Goal: Complete Application Form: Complete application form

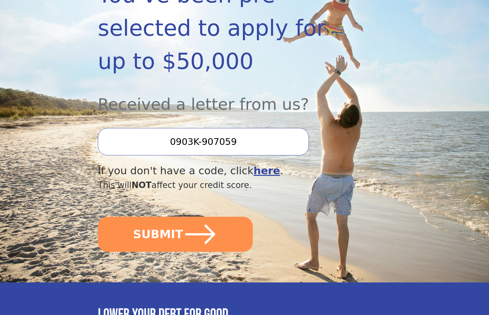
scroll to position [191, 0]
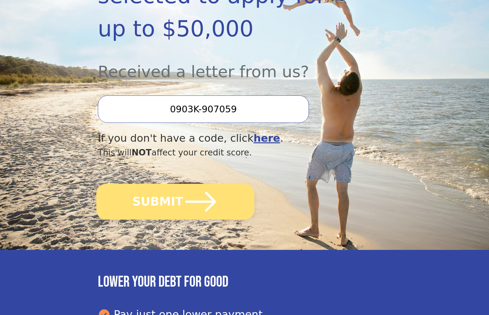
click at [190, 187] on icon "submit" at bounding box center [200, 201] width 35 height 35
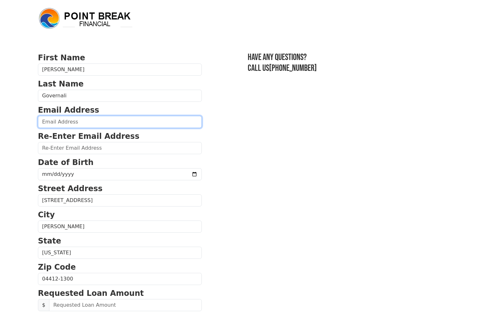
click at [89, 122] on input "email" at bounding box center [120, 122] width 164 height 12
type input "agovernali@gmail.com"
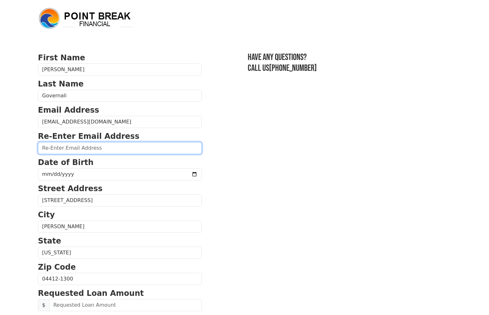
type input "agovernali@gmail.com"
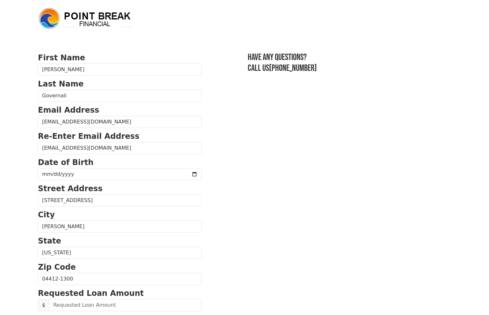
type input "(475) 414-9838"
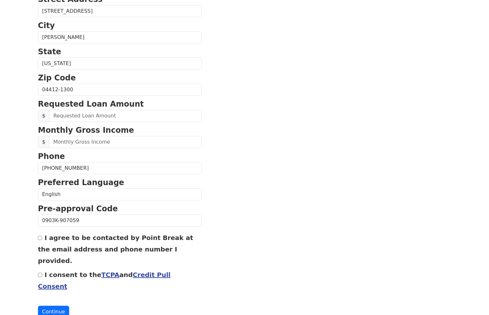
scroll to position [193, 0]
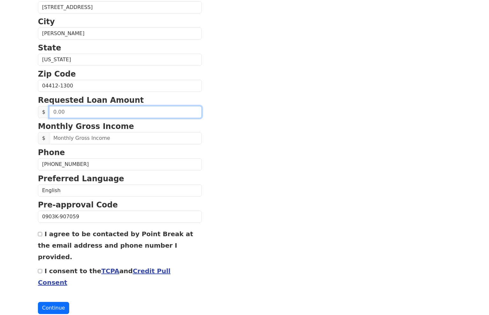
click at [77, 112] on input "text" at bounding box center [125, 112] width 153 height 12
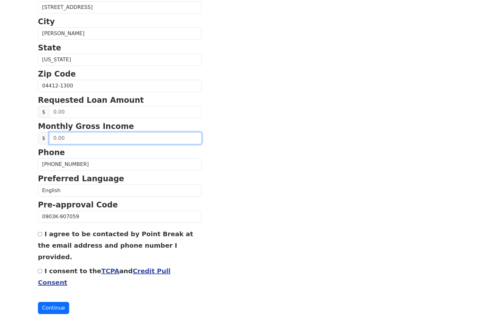
click at [75, 139] on input "text" at bounding box center [125, 138] width 153 height 12
type input "5,000.00"
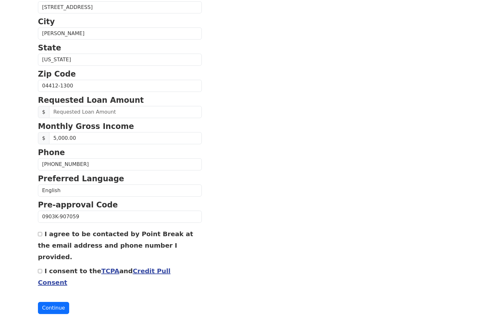
click at [39, 269] on input "I consent to the TCPA and Credit Pull Consent" at bounding box center [40, 271] width 4 height 4
checkbox input "true"
click at [55, 302] on button "Continue" at bounding box center [53, 308] width 31 height 12
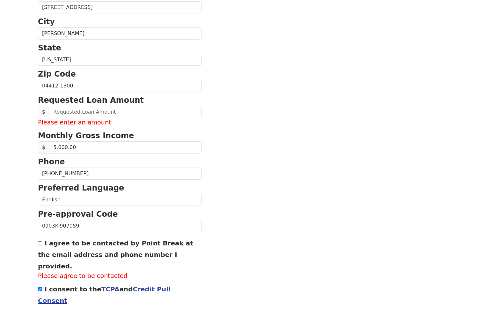
click at [39, 241] on div "I agree to be contacted by Point Break at the email address and phone number I …" at bounding box center [120, 259] width 164 height 44
click at [38, 244] on div "First Name Antonino Last Name Governali Email Address agovernali@gmail.com Re-E…" at bounding box center [244, 76] width 421 height 557
click at [40, 244] on input "I agree to be contacted by Point Break at the email address and phone number I …" at bounding box center [40, 243] width 4 height 4
checkbox input "true"
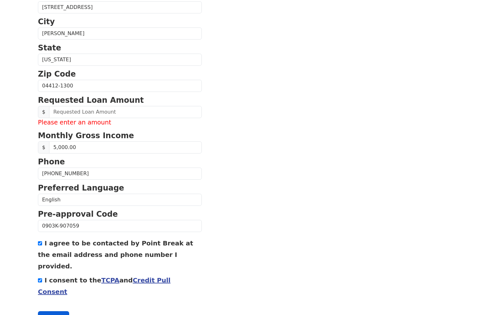
click at [59, 311] on button "Continue" at bounding box center [53, 317] width 31 height 12
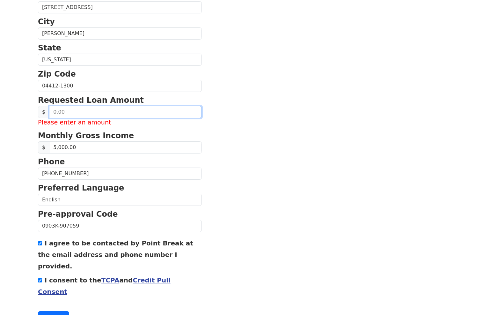
click at [88, 114] on input "text" at bounding box center [125, 112] width 153 height 12
click at [70, 114] on input "text" at bounding box center [125, 112] width 153 height 12
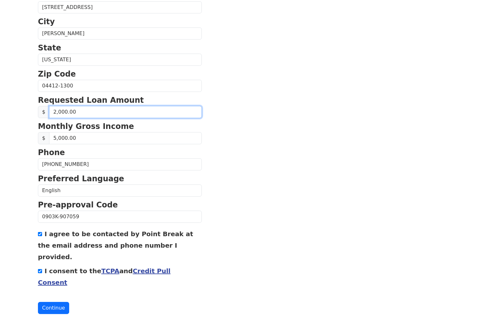
type input "20,000.00"
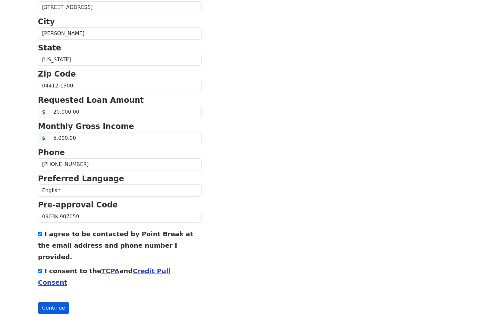
click at [48, 302] on button "Continue" at bounding box center [53, 308] width 31 height 12
click at [57, 302] on button "Continue" at bounding box center [53, 308] width 31 height 12
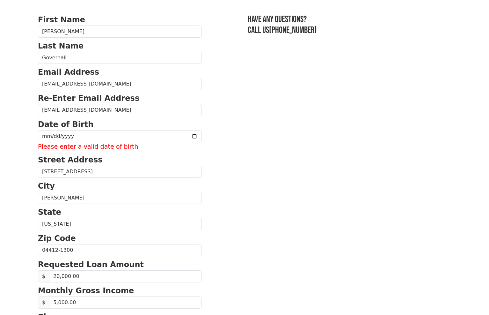
scroll to position [64, 0]
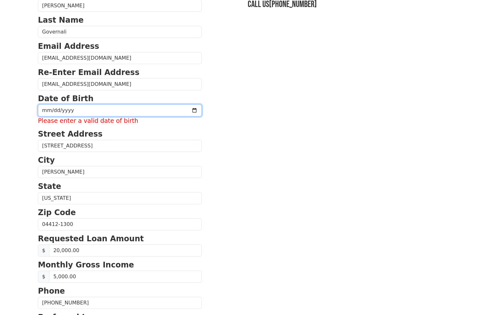
click at [66, 111] on input "date" at bounding box center [120, 110] width 164 height 12
drag, startPoint x: 91, startPoint y: 109, endPoint x: 16, endPoint y: 109, distance: 74.7
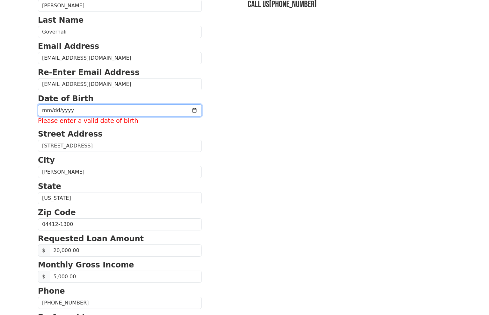
click at [16, 109] on body "First Name Antonino Last Name Governali Email Address agovernali@gmail.com Re-E…" at bounding box center [244, 93] width 489 height 315
click at [41, 111] on input "date" at bounding box center [120, 110] width 164 height 12
click at [43, 110] on input "date" at bounding box center [120, 110] width 164 height 12
type input "1985-08-10"
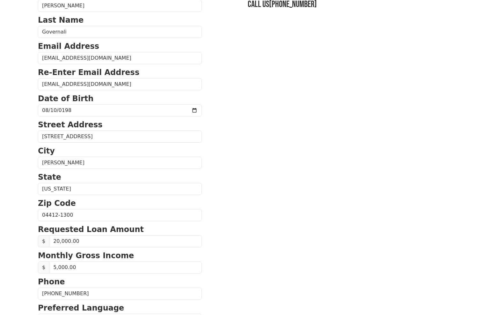
click at [248, 108] on section "First Name Antonino Last Name Governali Email Address agovernali@gmail.com Re-E…" at bounding box center [244, 215] width 413 height 455
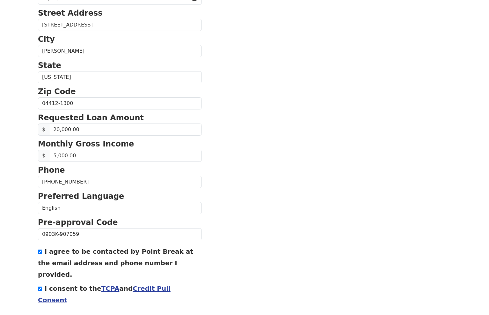
scroll to position [193, 0]
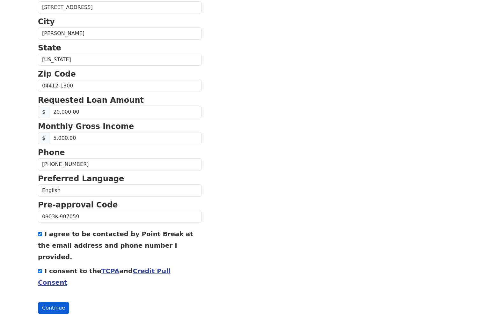
click at [57, 302] on button "Continue" at bounding box center [53, 308] width 31 height 12
